Goal: Task Accomplishment & Management: Manage account settings

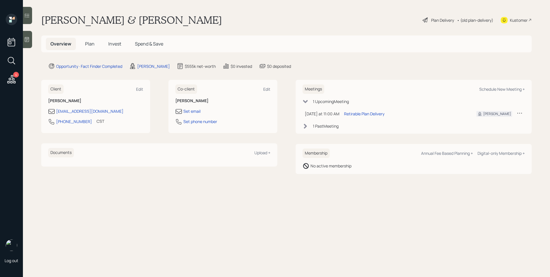
click at [436, 20] on div "Plan Delivery" at bounding box center [442, 20] width 23 height 6
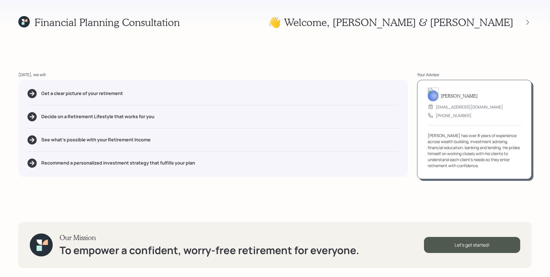
click at [27, 19] on icon at bounding box center [26, 20] width 3 height 3
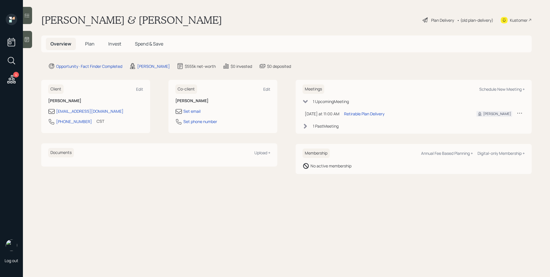
click at [89, 43] on span "Plan" at bounding box center [89, 44] width 9 height 6
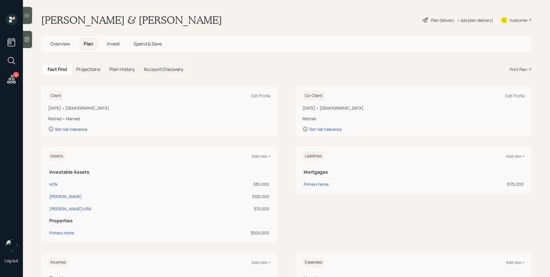
click at [79, 128] on div "Set risk tolerance" at bounding box center [71, 129] width 32 height 5
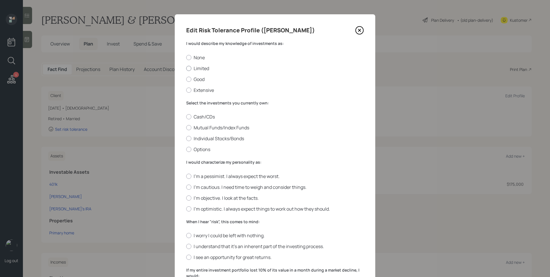
click at [200, 68] on label "Limited" at bounding box center [275, 68] width 178 height 6
click at [186, 68] on input "Limited" at bounding box center [186, 68] width 0 height 0
radio input "true"
click at [204, 115] on label "Cash/CDs" at bounding box center [275, 117] width 178 height 6
click at [186, 117] on input "Cash/CDs" at bounding box center [186, 117] width 0 height 0
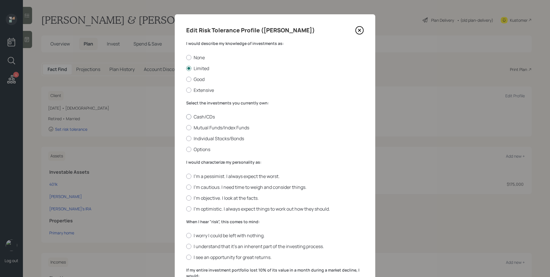
radio input "true"
click at [213, 200] on label "I'm objective. I look at the facts." at bounding box center [275, 198] width 178 height 6
click at [186, 198] on input "I'm objective. I look at the facts." at bounding box center [186, 198] width 0 height 0
radio input "true"
click at [216, 189] on label "I'm cautious. I need time to weigh and consider things." at bounding box center [275, 187] width 178 height 6
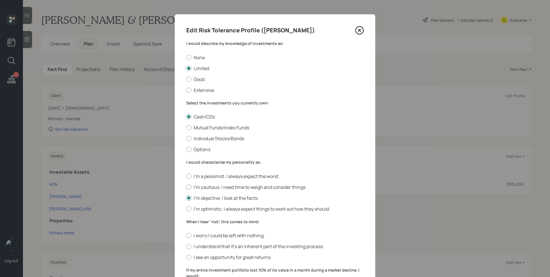
click at [186, 187] on input "I'm cautious. I need time to weigh and consider things." at bounding box center [186, 187] width 0 height 0
radio input "true"
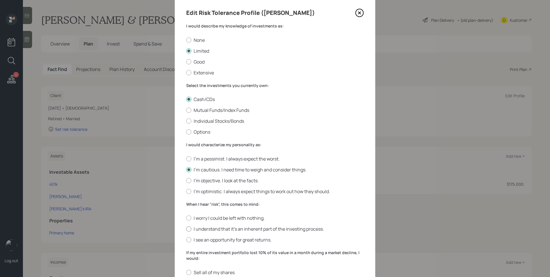
scroll to position [36, 0]
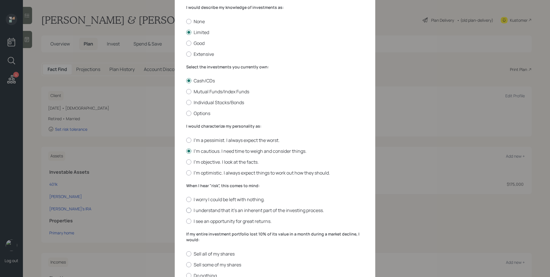
click at [220, 211] on label "I understand that it’s an inherent part of the investing process." at bounding box center [275, 211] width 178 height 6
click at [186, 211] on input "I understand that it’s an inherent part of the investing process." at bounding box center [186, 211] width 0 height 0
radio input "true"
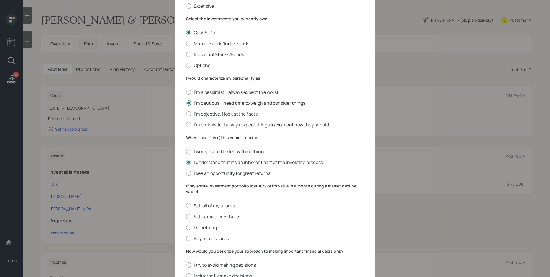
click at [202, 229] on label "Do nothing" at bounding box center [275, 228] width 178 height 6
click at [186, 228] on input "Do nothing" at bounding box center [186, 228] width 0 height 0
radio input "true"
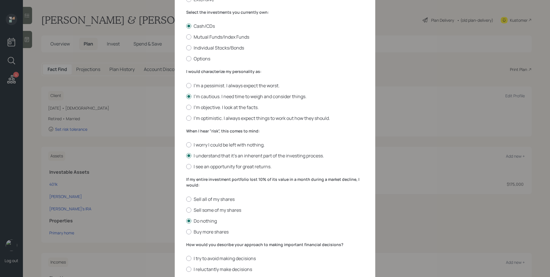
scroll to position [127, 0]
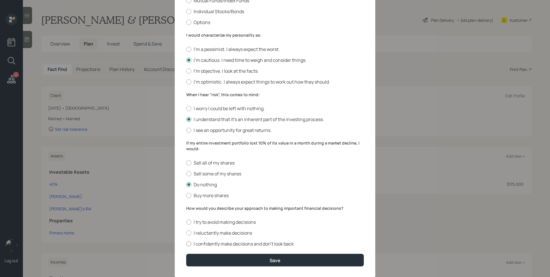
click at [210, 245] on label "I confidently make decisions and don’t look back" at bounding box center [275, 244] width 178 height 6
click at [186, 245] on input "I confidently make decisions and don’t look back" at bounding box center [186, 244] width 0 height 0
radio input "true"
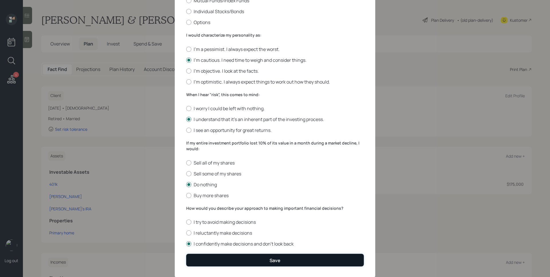
click at [226, 256] on button "Save" at bounding box center [275, 260] width 178 height 12
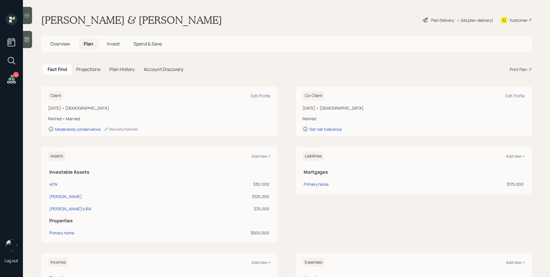
click at [445, 22] on div "Plan Delivery" at bounding box center [442, 20] width 23 height 6
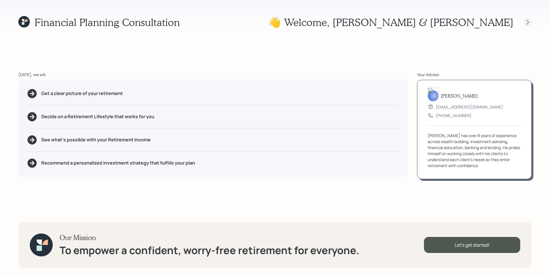
click at [529, 22] on icon at bounding box center [528, 22] width 2 height 5
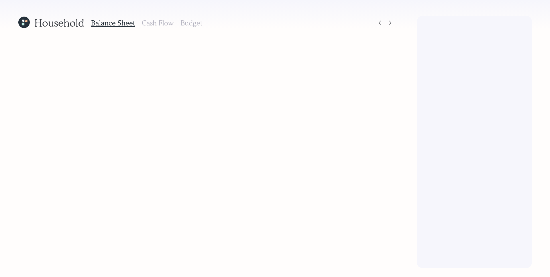
click at [529, 22] on div at bounding box center [474, 142] width 115 height 252
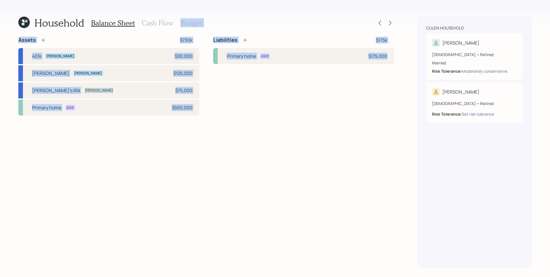
click at [405, 15] on div "Household Balance Sheet Cash Flow Budget Assets $730k 401k [PERSON_NAME] $30,00…" at bounding box center [275, 138] width 550 height 277
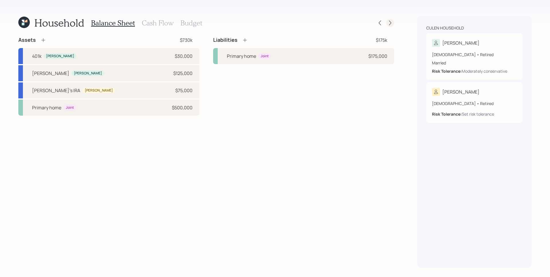
click at [393, 21] on icon at bounding box center [391, 23] width 6 height 6
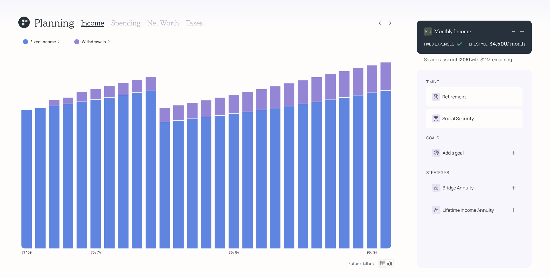
click at [392, 21] on icon at bounding box center [391, 23] width 6 height 6
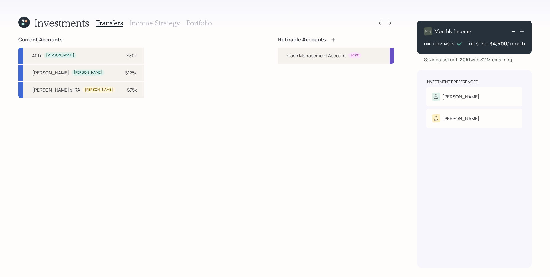
click at [252, 124] on div "Current Accounts 401k [PERSON_NAME] $30k Clyde's [PERSON_NAME] $125k [PERSON_NA…" at bounding box center [206, 153] width 376 height 232
click at [474, 126] on div "Risk Tolerance: N/A" at bounding box center [474, 128] width 85 height 11
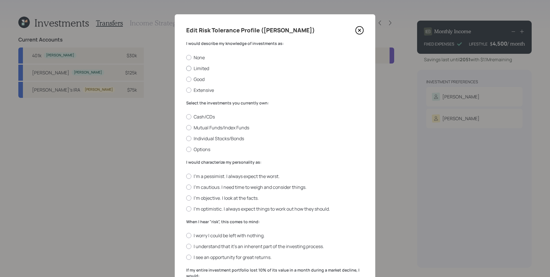
click at [192, 71] on label "Limited" at bounding box center [275, 68] width 178 height 6
click at [186, 69] on input "Limited" at bounding box center [186, 68] width 0 height 0
radio input "true"
click at [204, 117] on label "Cash/CDs" at bounding box center [275, 117] width 178 height 6
click at [186, 117] on input "Cash/CDs" at bounding box center [186, 117] width 0 height 0
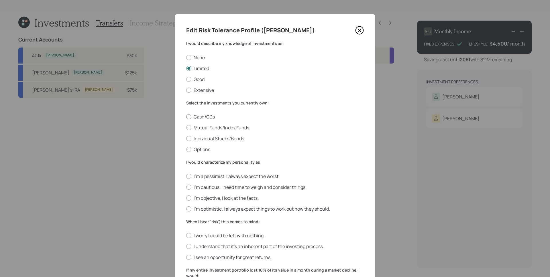
radio input "true"
click at [215, 189] on label "I'm cautious. I need time to weigh and consider things." at bounding box center [275, 187] width 178 height 6
click at [186, 187] on input "I'm cautious. I need time to weigh and consider things." at bounding box center [186, 187] width 0 height 0
radio input "true"
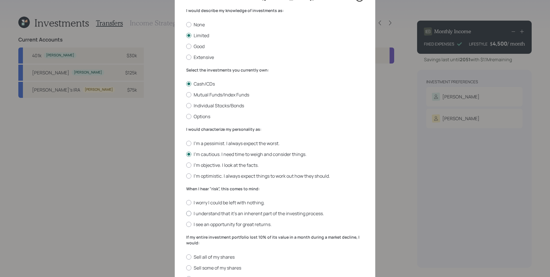
click at [224, 214] on label "I understand that it’s an inherent part of the investing process." at bounding box center [275, 214] width 178 height 6
click at [186, 214] on input "I understand that it’s an inherent part of the investing process." at bounding box center [186, 214] width 0 height 0
radio input "true"
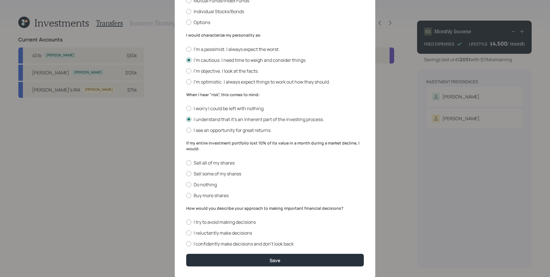
scroll to position [136, 0]
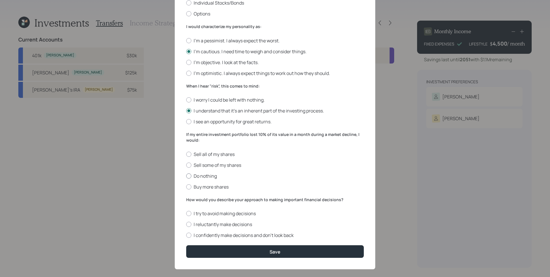
click at [204, 178] on label "Do nothing" at bounding box center [275, 176] width 178 height 6
click at [186, 176] on input "Do nothing" at bounding box center [186, 176] width 0 height 0
radio input "true"
click at [223, 230] on div "I try to avoid making decisions I reluctantly make decisions I confidently make…" at bounding box center [275, 225] width 178 height 28
click at [237, 237] on label "I confidently make decisions and don’t look back" at bounding box center [275, 235] width 178 height 6
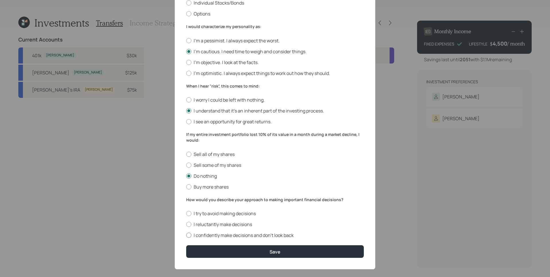
click at [186, 236] on input "I confidently make decisions and don’t look back" at bounding box center [186, 236] width 0 height 0
radio input "true"
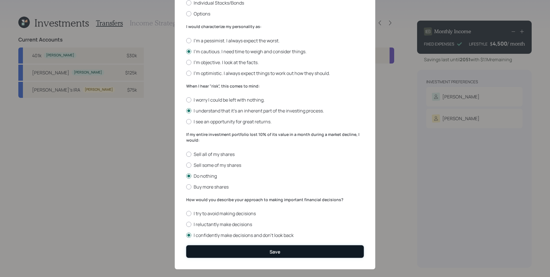
click at [252, 248] on button "Save" at bounding box center [275, 252] width 178 height 12
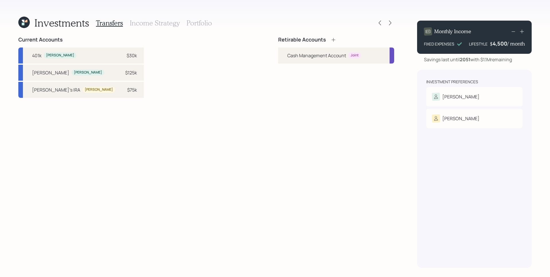
click at [333, 40] on icon at bounding box center [334, 40] width 6 height 6
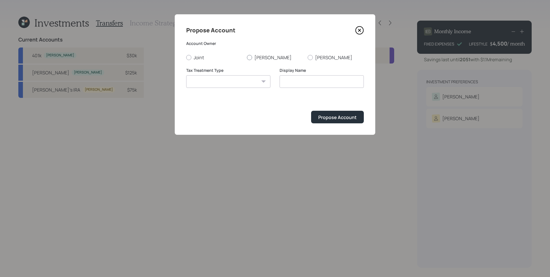
click at [251, 57] on div at bounding box center [249, 57] width 5 height 5
click at [247, 57] on input "[PERSON_NAME]" at bounding box center [247, 57] width 0 height 0
radio input "true"
click at [247, 77] on select "[PERSON_NAME] Taxable Traditional" at bounding box center [228, 81] width 84 height 13
select select "traditional"
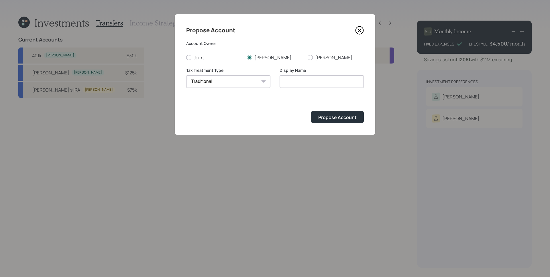
click at [186, 75] on select "[PERSON_NAME] Taxable Traditional" at bounding box center [228, 81] width 84 height 13
click at [282, 82] on input "Traditional" at bounding box center [322, 81] width 84 height 13
type input "[PERSON_NAME]'s Traditional"
click at [351, 120] on div "Propose Account" at bounding box center [337, 117] width 38 height 6
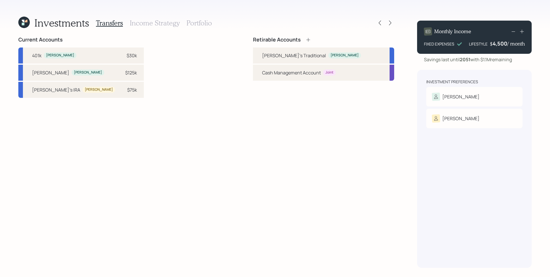
click at [311, 40] on icon at bounding box center [309, 40] width 6 height 6
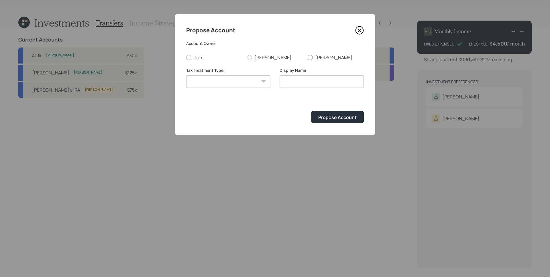
click at [319, 57] on label "[PERSON_NAME]" at bounding box center [336, 57] width 56 height 6
click at [308, 57] on input "[PERSON_NAME]" at bounding box center [308, 57] width 0 height 0
radio input "true"
click at [250, 78] on select "[PERSON_NAME] Taxable Traditional" at bounding box center [228, 81] width 84 height 13
select select "traditional"
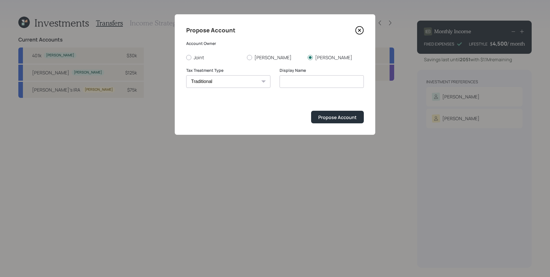
click at [186, 75] on select "[PERSON_NAME] Taxable Traditional" at bounding box center [228, 81] width 84 height 13
click at [282, 82] on input "Traditional" at bounding box center [322, 81] width 84 height 13
type input "[PERSON_NAME]'s Traditional"
click at [343, 115] on div "Propose Account" at bounding box center [337, 117] width 38 height 6
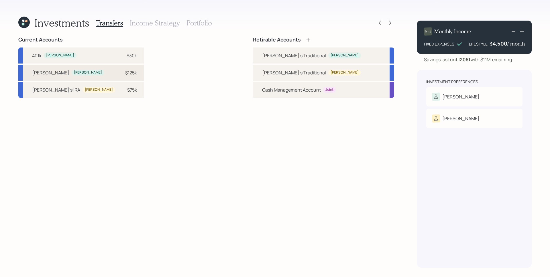
click at [56, 69] on div "[PERSON_NAME]'s [PERSON_NAME]" at bounding box center [68, 72] width 72 height 7
click at [302, 57] on div "[PERSON_NAME]'s Traditional" at bounding box center [294, 55] width 64 height 7
select select "5d929a8b-1842-482c-9bbb-486dda36a1a2"
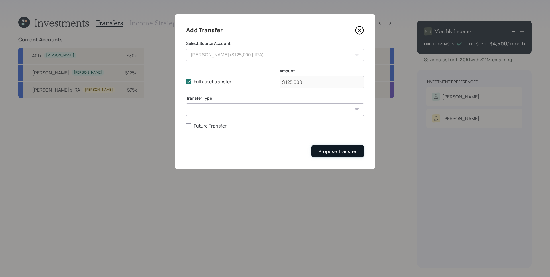
click at [334, 156] on button "Propose Transfer" at bounding box center [338, 151] width 52 height 12
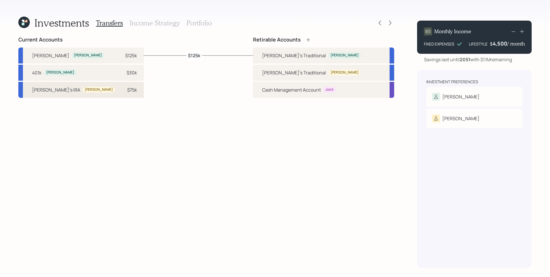
click at [86, 90] on div "[PERSON_NAME]'s IRA [PERSON_NAME] $75k" at bounding box center [81, 90] width 126 height 16
click at [291, 72] on div "[PERSON_NAME]'s Traditional" at bounding box center [294, 72] width 64 height 7
select select "a04cf73f-e99b-4983-a849-7824c6ee2217"
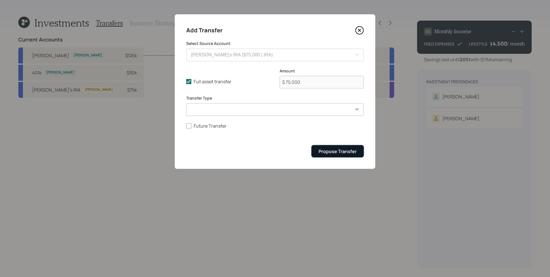
click at [328, 152] on div "Propose Transfer" at bounding box center [338, 151] width 38 height 6
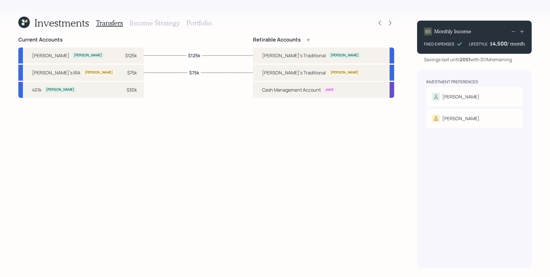
click at [228, 110] on div "Current Accounts [PERSON_NAME]'s [PERSON_NAME] $125k [PERSON_NAME]'s IRA [PERSO…" at bounding box center [206, 153] width 376 height 232
click at [153, 24] on h3 "Income Strategy" at bounding box center [155, 23] width 50 height 8
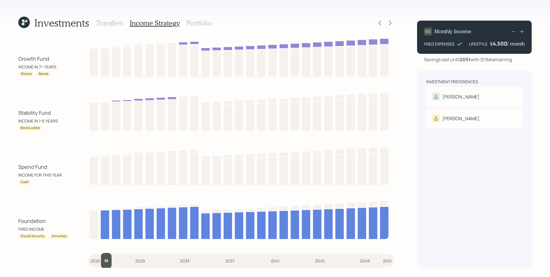
drag, startPoint x: 98, startPoint y: 261, endPoint x: 101, endPoint y: 261, distance: 3.4
click at [101, 261] on input "slider" at bounding box center [241, 260] width 306 height 15
drag, startPoint x: 105, startPoint y: 265, endPoint x: 113, endPoint y: 263, distance: 7.9
type input "2027"
click at [113, 264] on input "slider" at bounding box center [241, 260] width 306 height 15
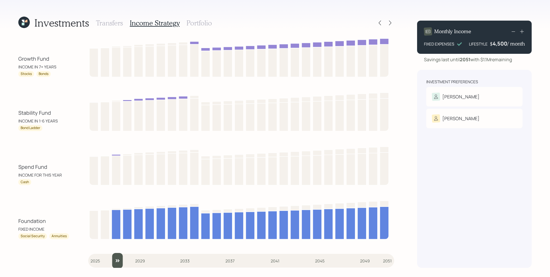
click at [70, 106] on div "Stability Fund INCOME IN 1-6 YEARS Bond Ladder" at bounding box center [206, 111] width 376 height 40
click at [208, 24] on h3 "Portfolio" at bounding box center [200, 23] width 26 height 8
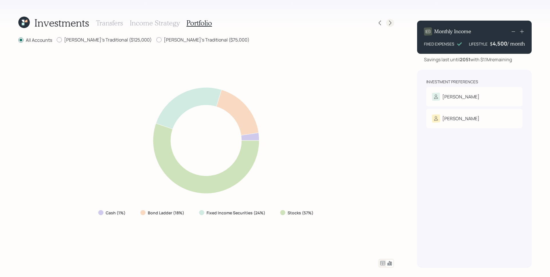
click at [390, 24] on icon at bounding box center [390, 23] width 2 height 5
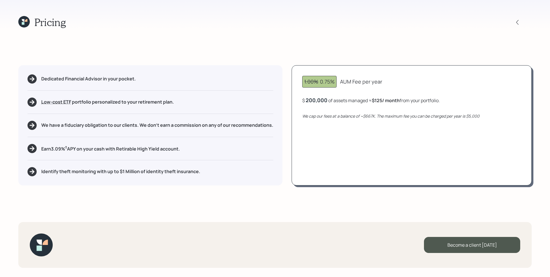
click at [298, 164] on div "1.00% 0.75% AUM Fee per year $ 200,000 of assets managed ≈ $125 / month from yo…" at bounding box center [412, 125] width 240 height 120
click at [181, 154] on div "Dedicated Financial Advisor in your pocket. Low-cost ETF Retirable uses diversi…" at bounding box center [150, 125] width 264 height 120
click at [170, 196] on div "Pricing Dedicated Financial Advisor in your pocket. Low-cost ETF Retirable uses…" at bounding box center [275, 138] width 550 height 277
click at [24, 25] on icon at bounding box center [23, 21] width 11 height 11
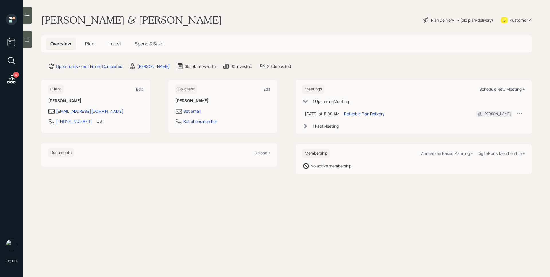
click at [515, 89] on div "Schedule New Meeting +" at bounding box center [503, 89] width 46 height 5
select select "d946c976-65aa-4529-ac9d-02c4f1114fc0"
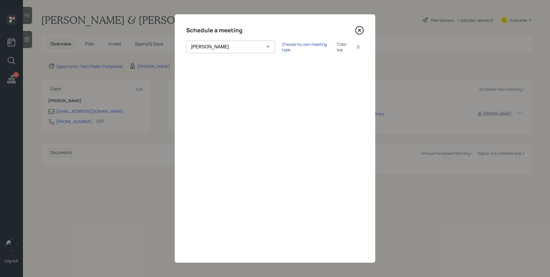
click at [282, 47] on div "Choose my own meeting type" at bounding box center [306, 47] width 48 height 11
click at [358, 30] on icon at bounding box center [359, 30] width 9 height 9
click at [358, 30] on main "[PERSON_NAME] & [PERSON_NAME] Plan Delivery • (old plan-delivery) Kustomer Over…" at bounding box center [286, 138] width 527 height 277
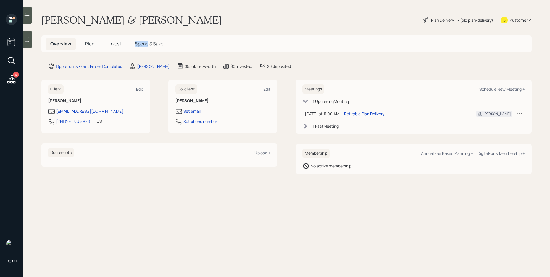
click at [360, 31] on main "[PERSON_NAME] & [PERSON_NAME] Plan Delivery • (old plan-delivery) Kustomer Over…" at bounding box center [286, 138] width 527 height 277
click at [92, 42] on span "Plan" at bounding box center [89, 44] width 9 height 6
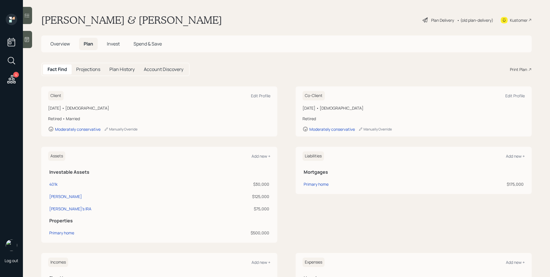
click at [524, 71] on div "Print Plan" at bounding box center [521, 70] width 22 height 6
